Goal: Information Seeking & Learning: Learn about a topic

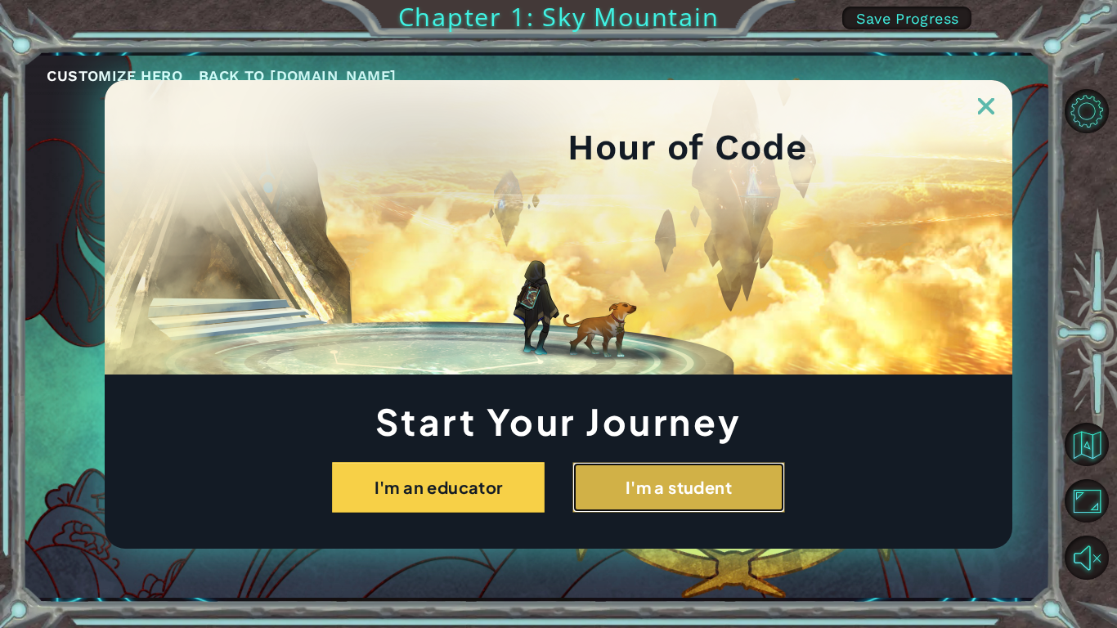
click at [651, 470] on button "I'm a student" at bounding box center [678, 487] width 213 height 51
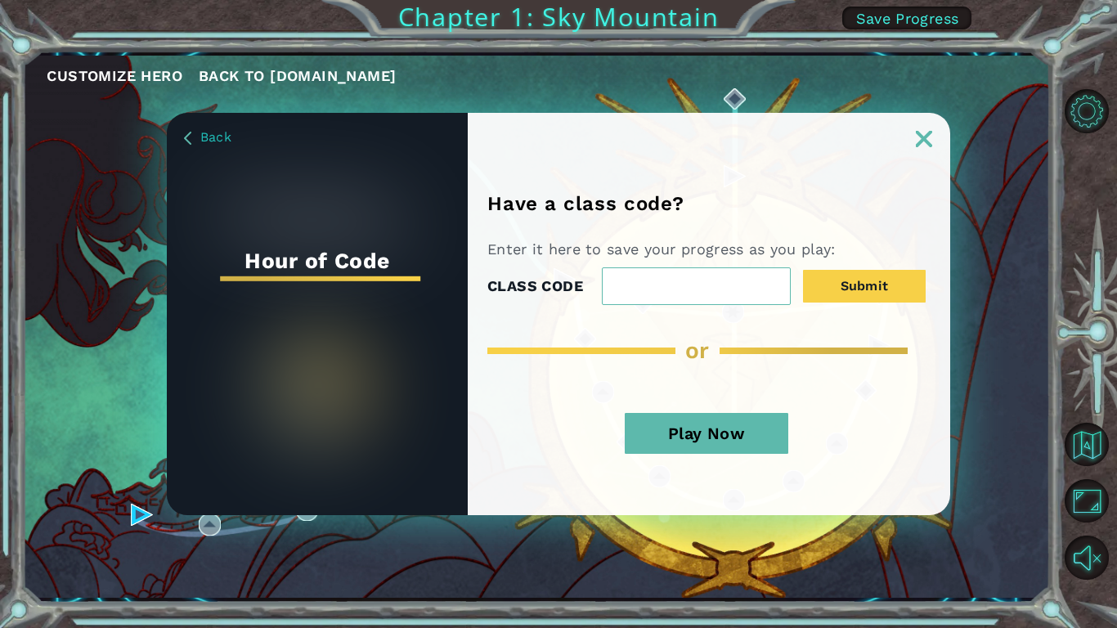
click at [931, 141] on img at bounding box center [924, 139] width 16 height 16
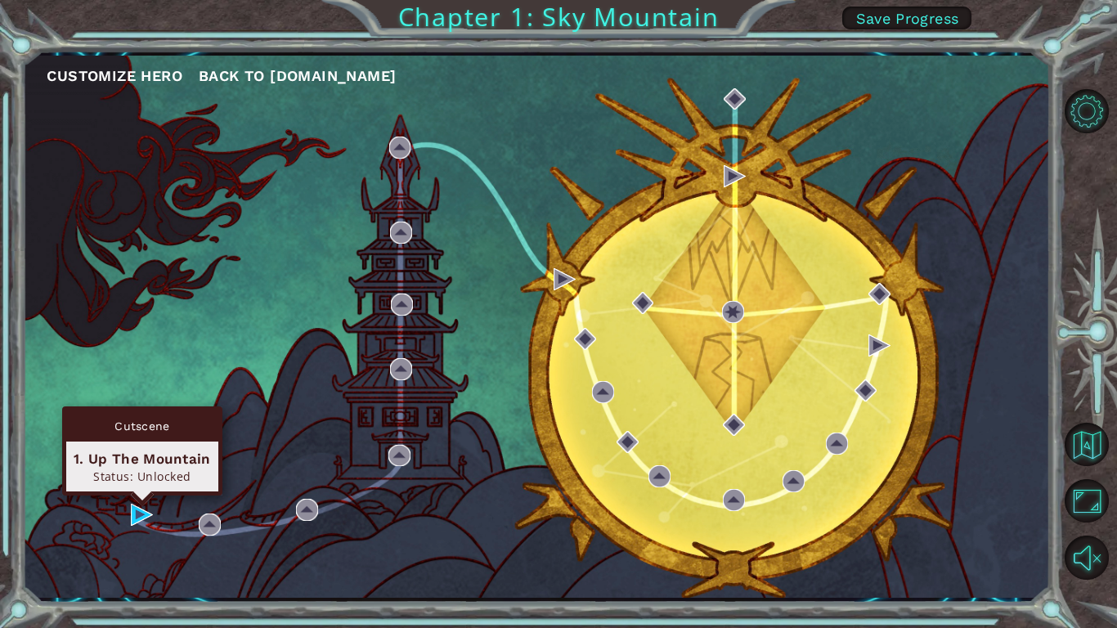
click at [142, 496] on div "Cutscene 1. Up The Mountain Status: Unlocked" at bounding box center [142, 450] width 160 height 89
click at [143, 505] on img at bounding box center [142, 515] width 22 height 22
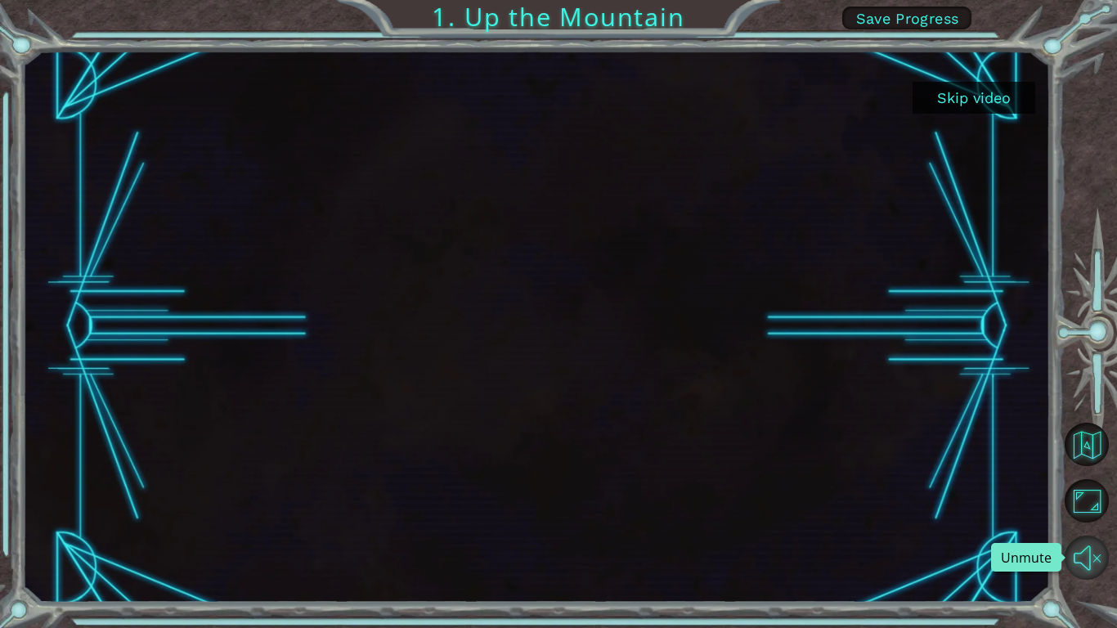
click at [1084, 544] on button "Unmute" at bounding box center [1087, 558] width 44 height 44
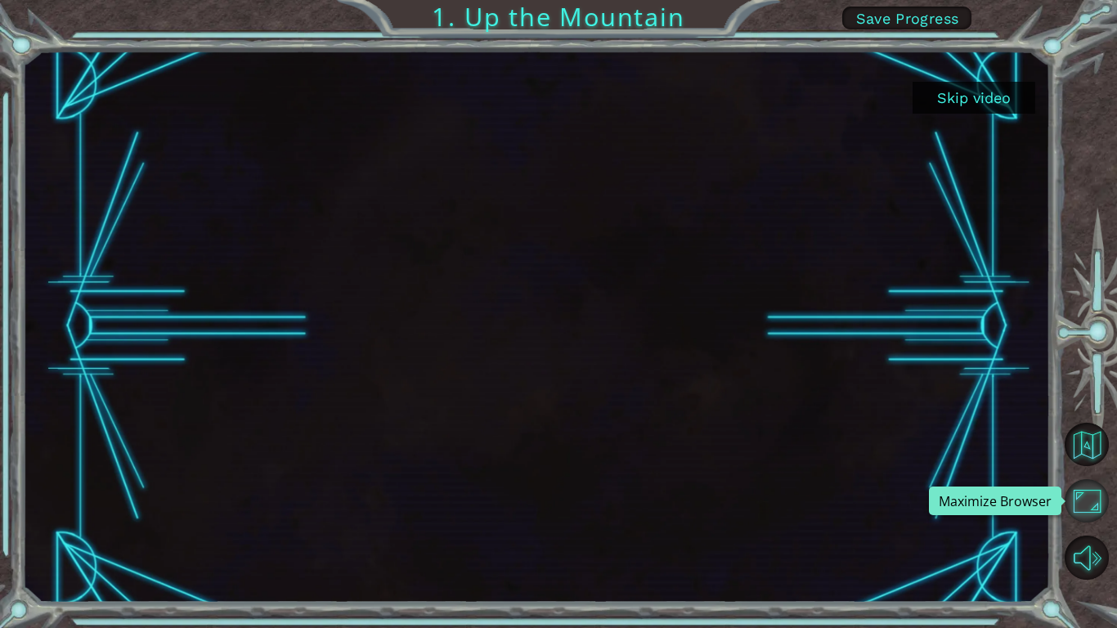
click at [1090, 511] on button "Maximize Browser" at bounding box center [1087, 501] width 44 height 44
click at [982, 96] on button "Skip video" at bounding box center [974, 98] width 123 height 32
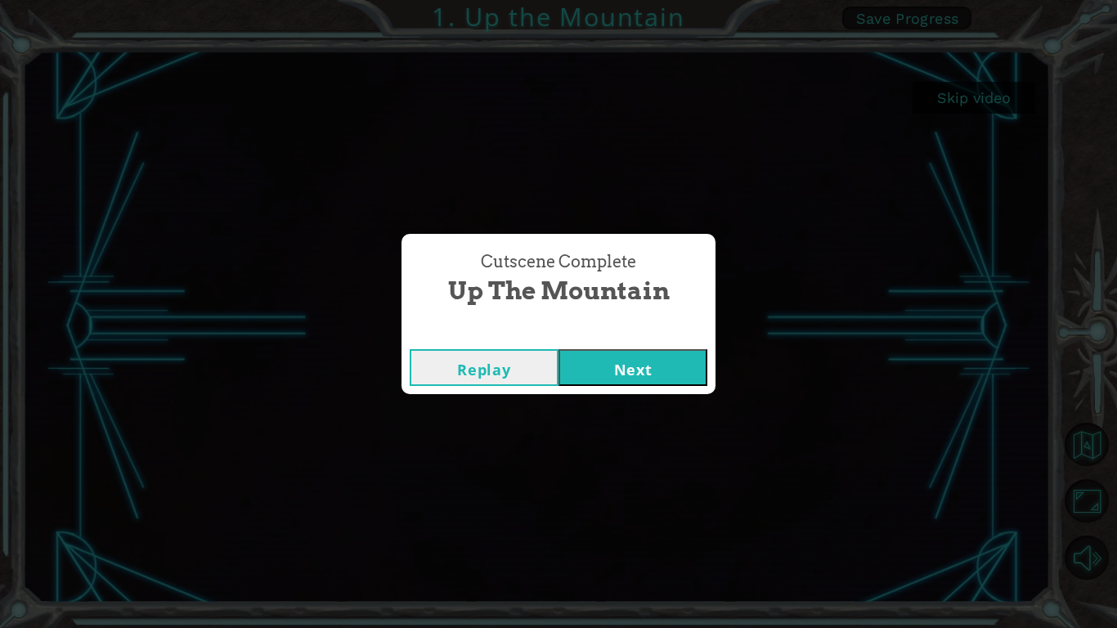
click at [639, 368] on button "Next" at bounding box center [633, 367] width 149 height 37
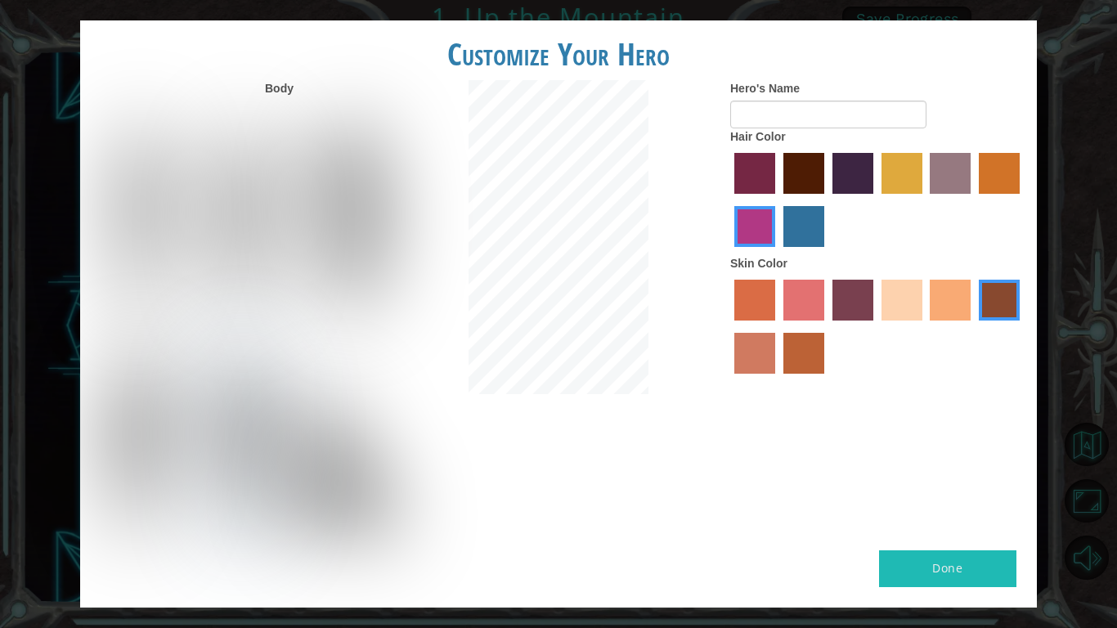
click at [799, 182] on label "maroon hair color" at bounding box center [803, 173] width 41 height 41
click at [778, 200] on input "maroon hair color" at bounding box center [778, 200] width 0 height 0
click at [169, 413] on img at bounding box center [136, 444] width 75 height 204
click at [174, 338] on input "Hero Steven" at bounding box center [174, 338] width 0 height 0
click at [237, 181] on img at bounding box center [244, 219] width 73 height 204
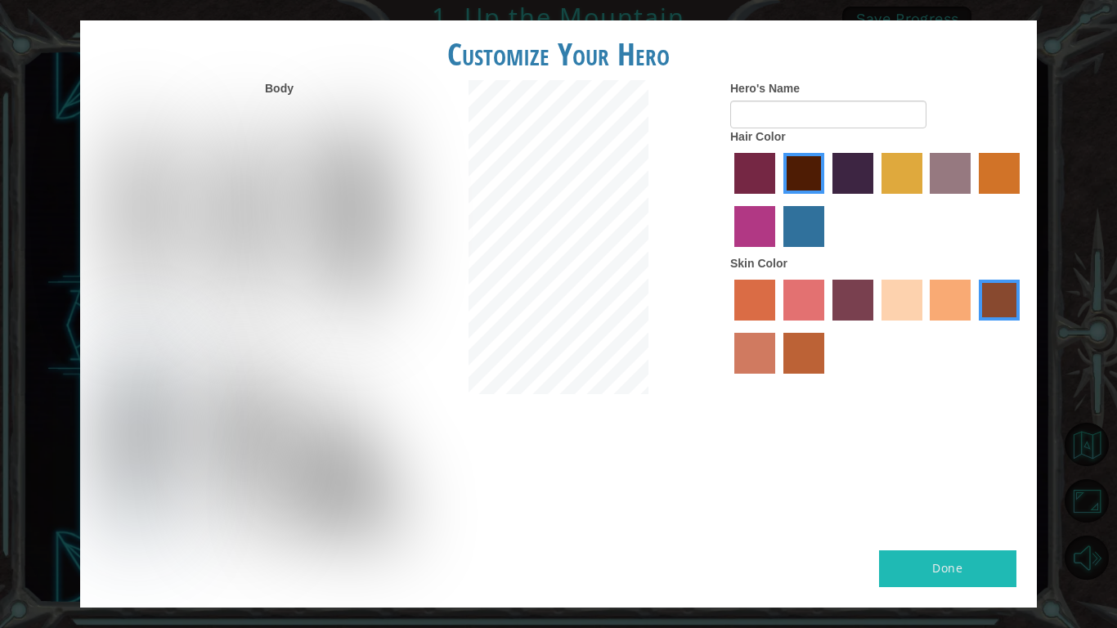
click at [281, 113] on input "Hero Lars" at bounding box center [281, 113] width 0 height 0
click at [814, 348] on label "smoke tree skin color" at bounding box center [803, 353] width 41 height 41
click at [778, 379] on input "smoke tree skin color" at bounding box center [778, 379] width 0 height 0
click at [920, 559] on button "Done" at bounding box center [947, 568] width 137 height 37
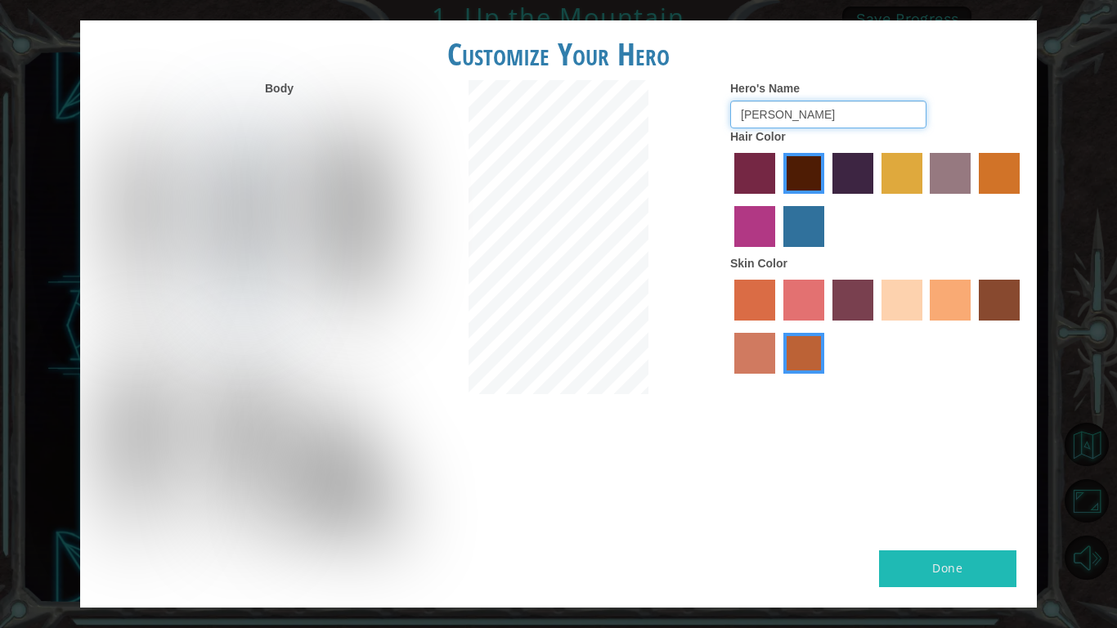
type input "[PERSON_NAME]"
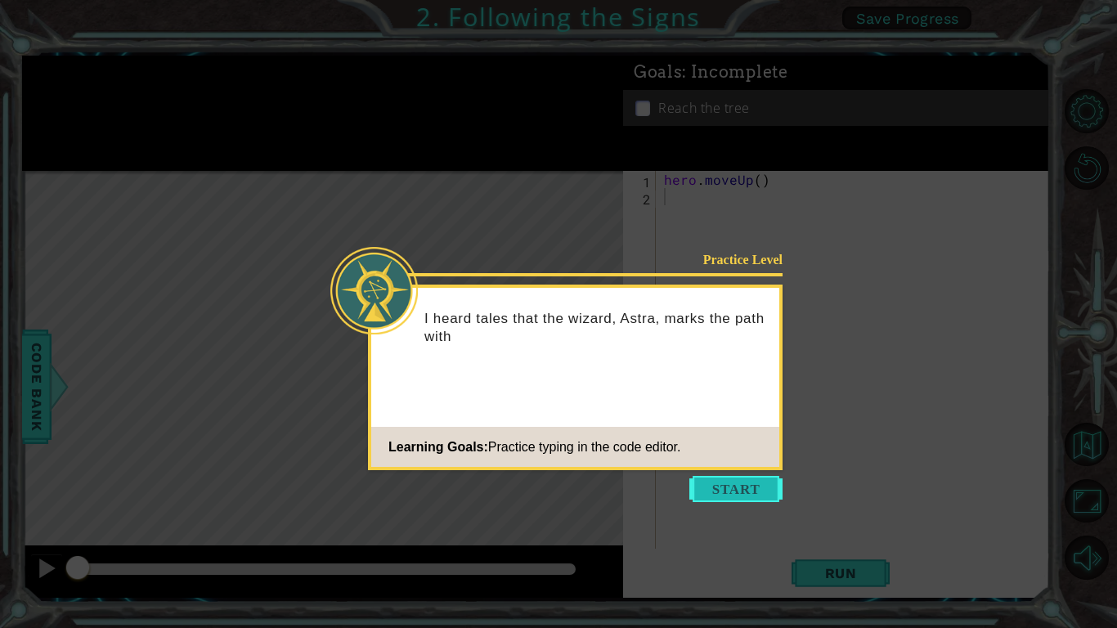
click at [697, 486] on button "Start" at bounding box center [735, 489] width 93 height 26
